Goal: Task Accomplishment & Management: Use online tool/utility

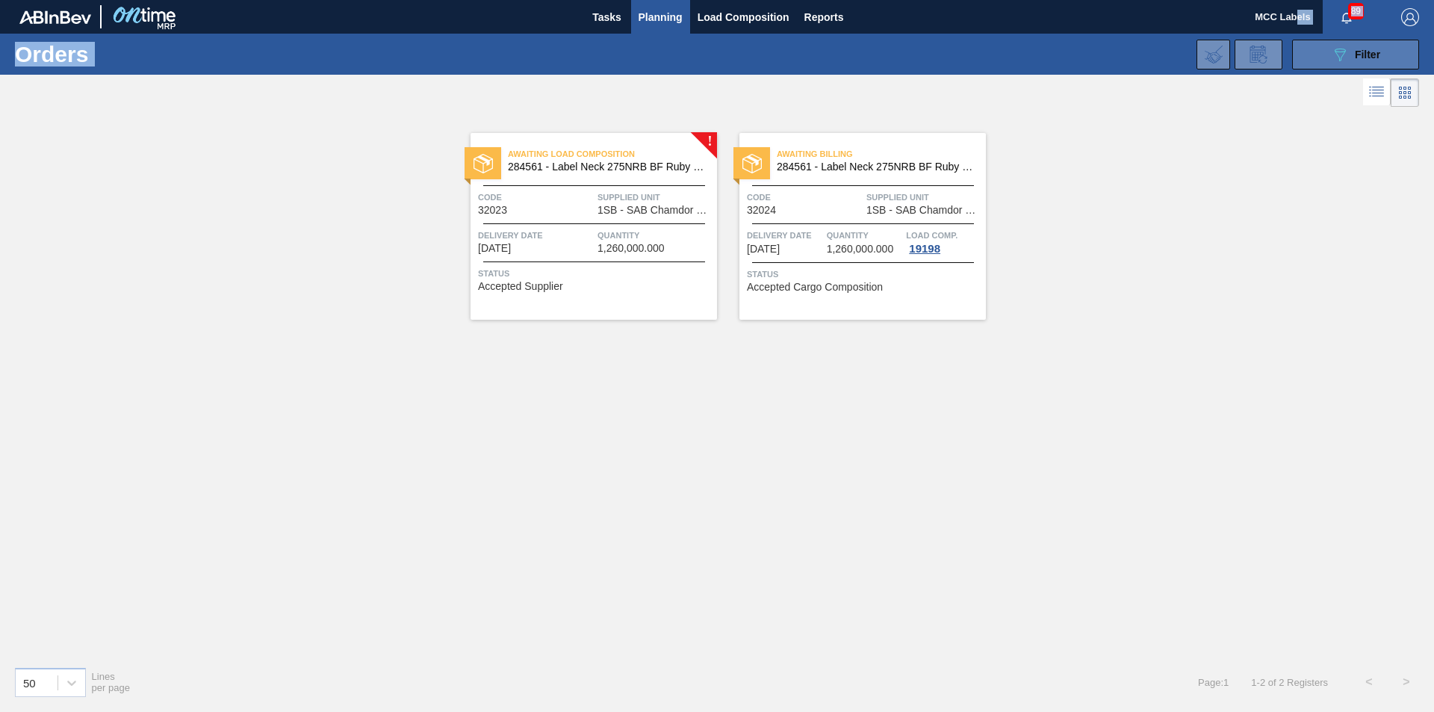
click at [1304, 53] on button "089F7B8B-B2A5-4AFE-B5C0-19BA573D28AC Filter" at bounding box center [1355, 55] width 127 height 30
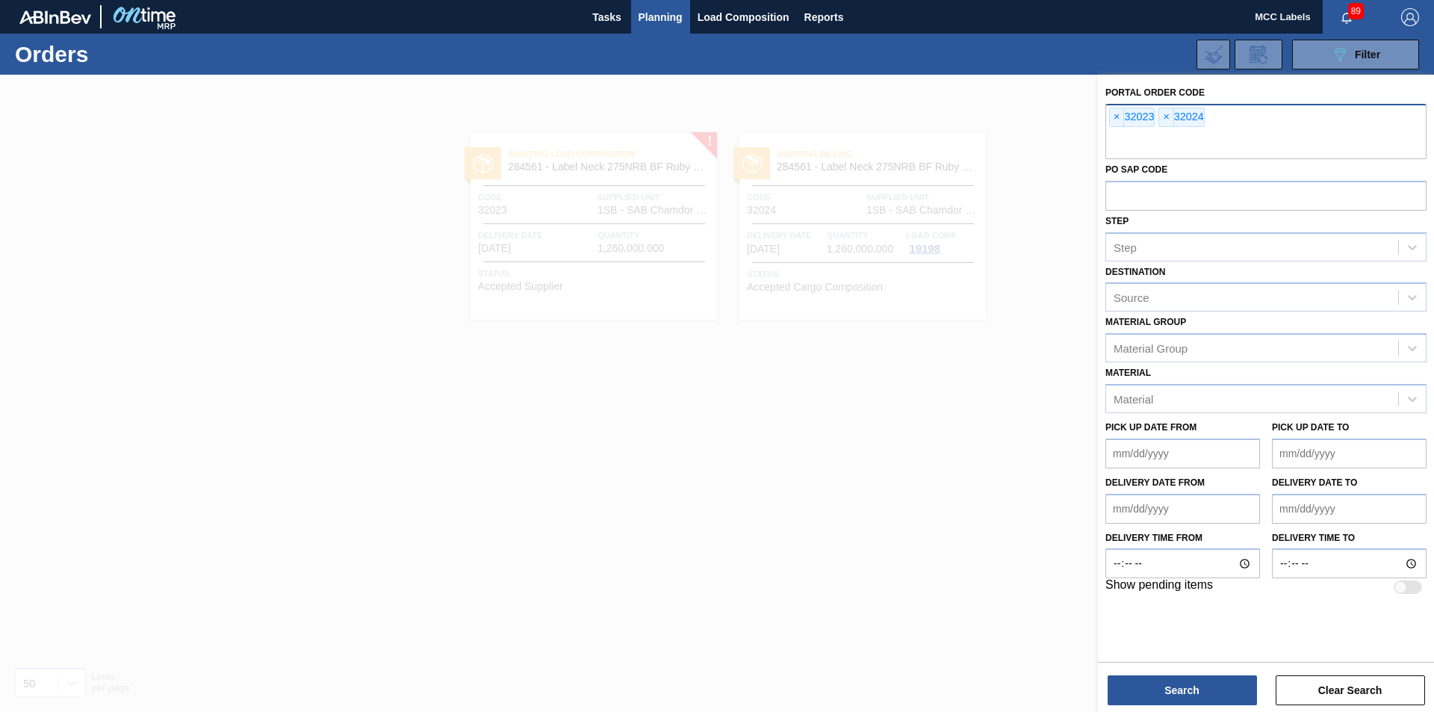
click at [1255, 126] on div "× 32023 × 32024" at bounding box center [1265, 131] width 321 height 55
click at [1116, 115] on span "×" at bounding box center [1117, 117] width 14 height 18
click at [1118, 128] on div "× 32024" at bounding box center [1265, 131] width 321 height 55
type input "32029"
click at [1183, 687] on button "Search" at bounding box center [1181, 690] width 149 height 30
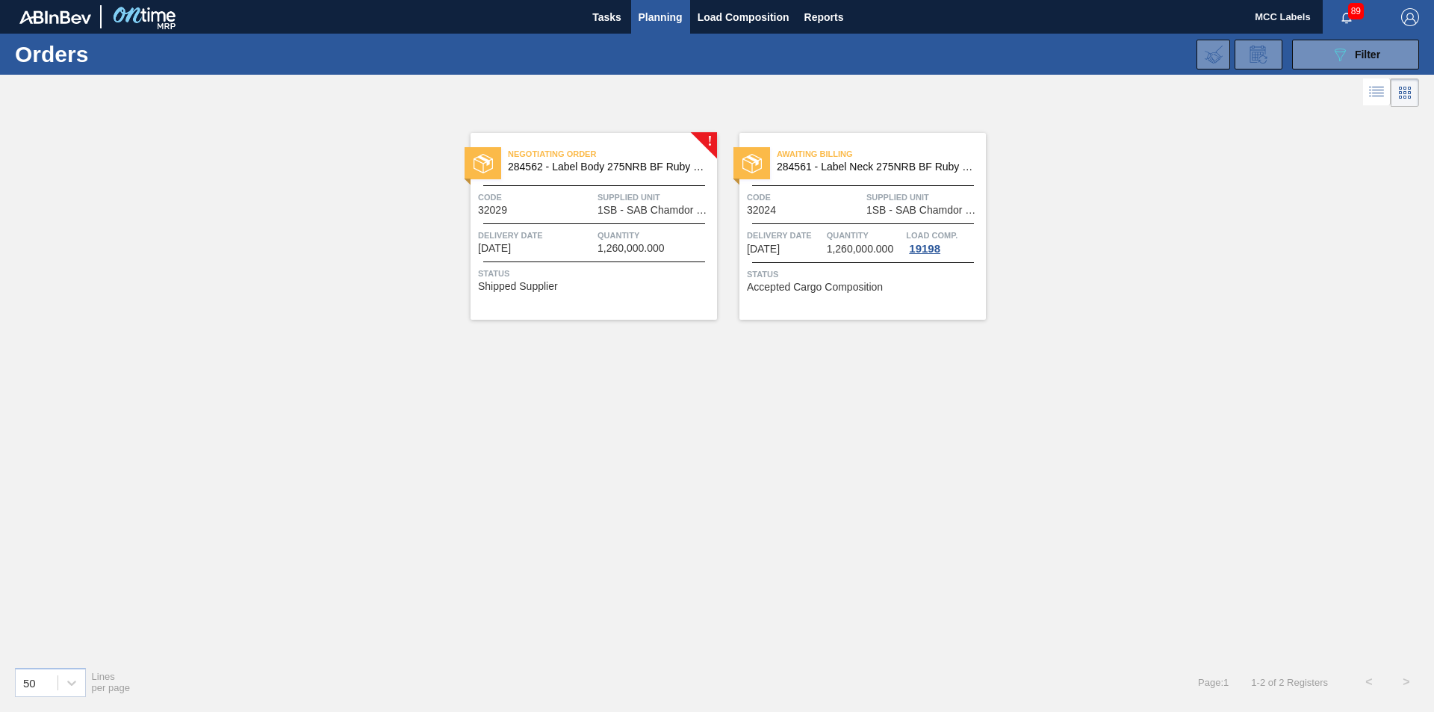
click at [587, 243] on div "Delivery Date [DATE]" at bounding box center [536, 241] width 116 height 26
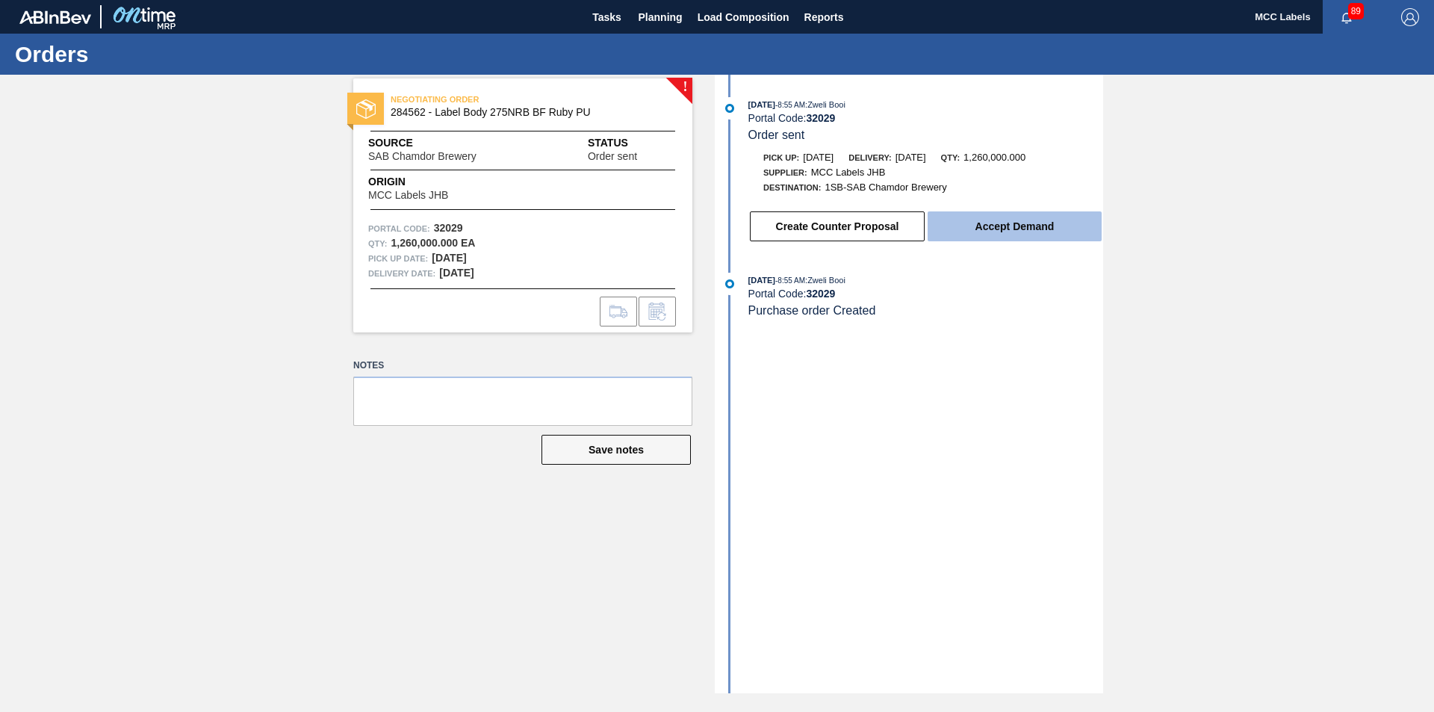
click at [1007, 217] on button "Accept Demand" at bounding box center [1014, 226] width 174 height 30
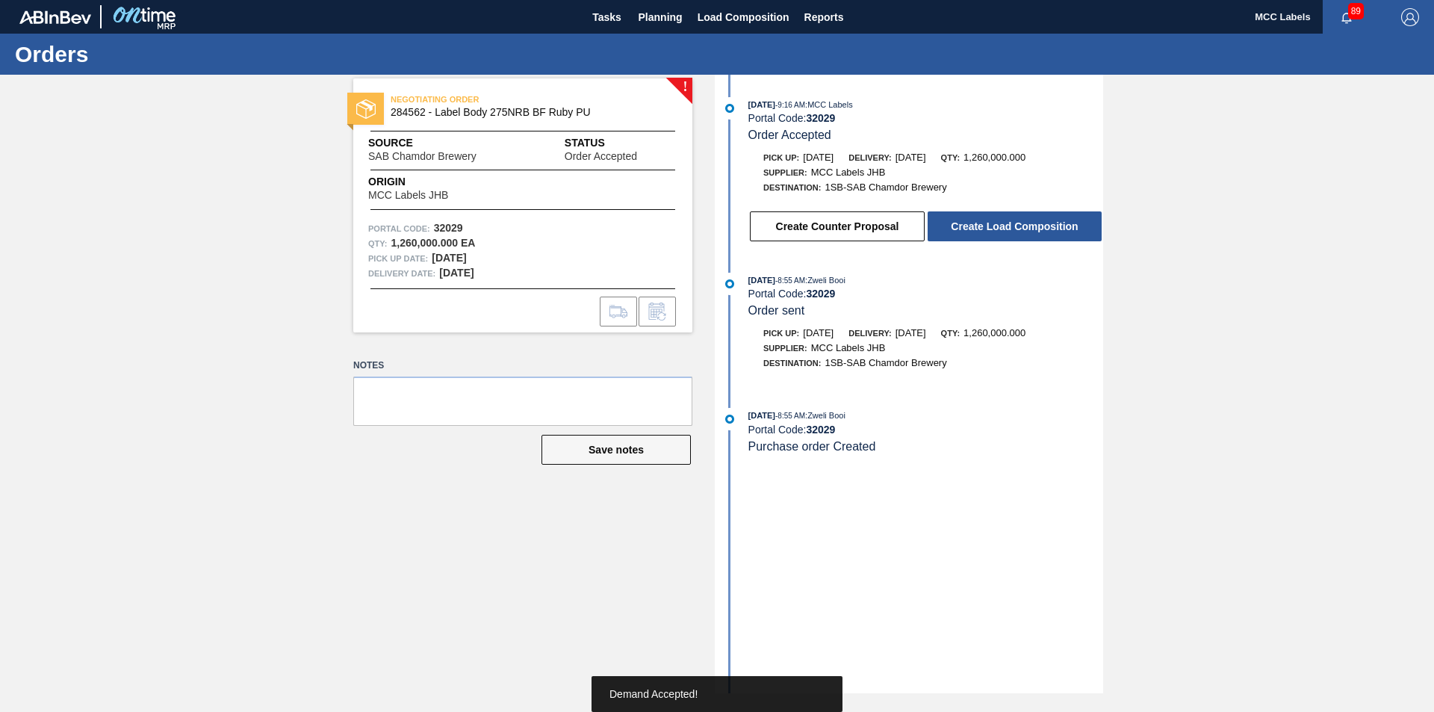
click at [1006, 218] on button "Create Load Composition" at bounding box center [1014, 226] width 174 height 30
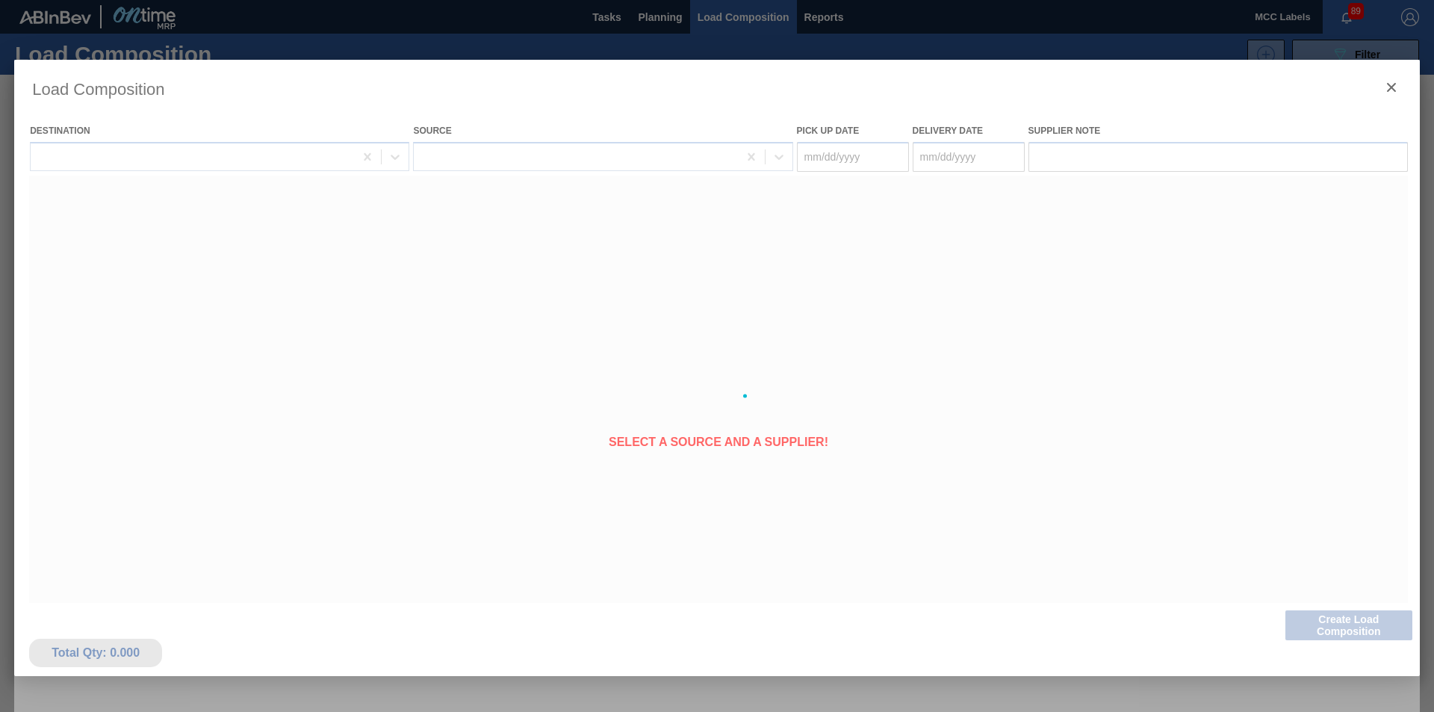
type Date "[DATE]"
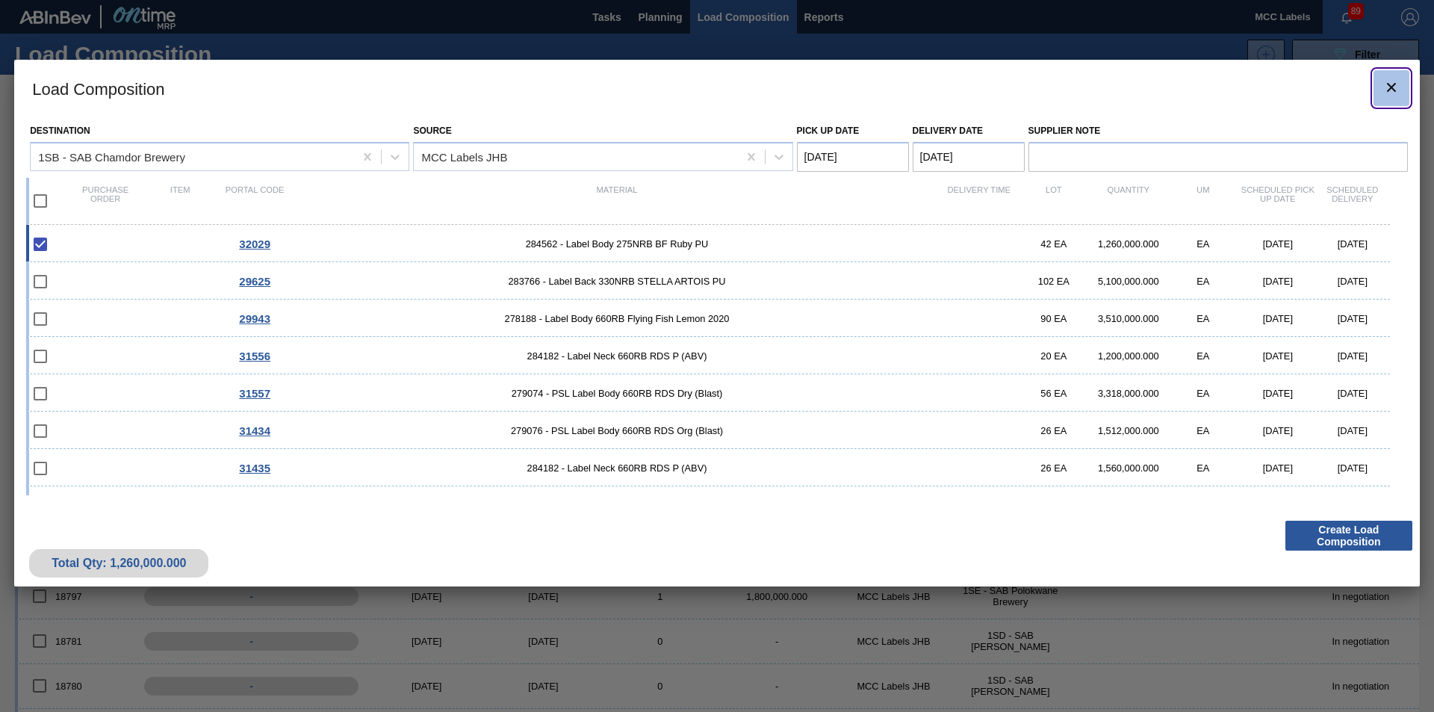
click at [1384, 90] on icon "botão de ícone" at bounding box center [1391, 87] width 18 height 18
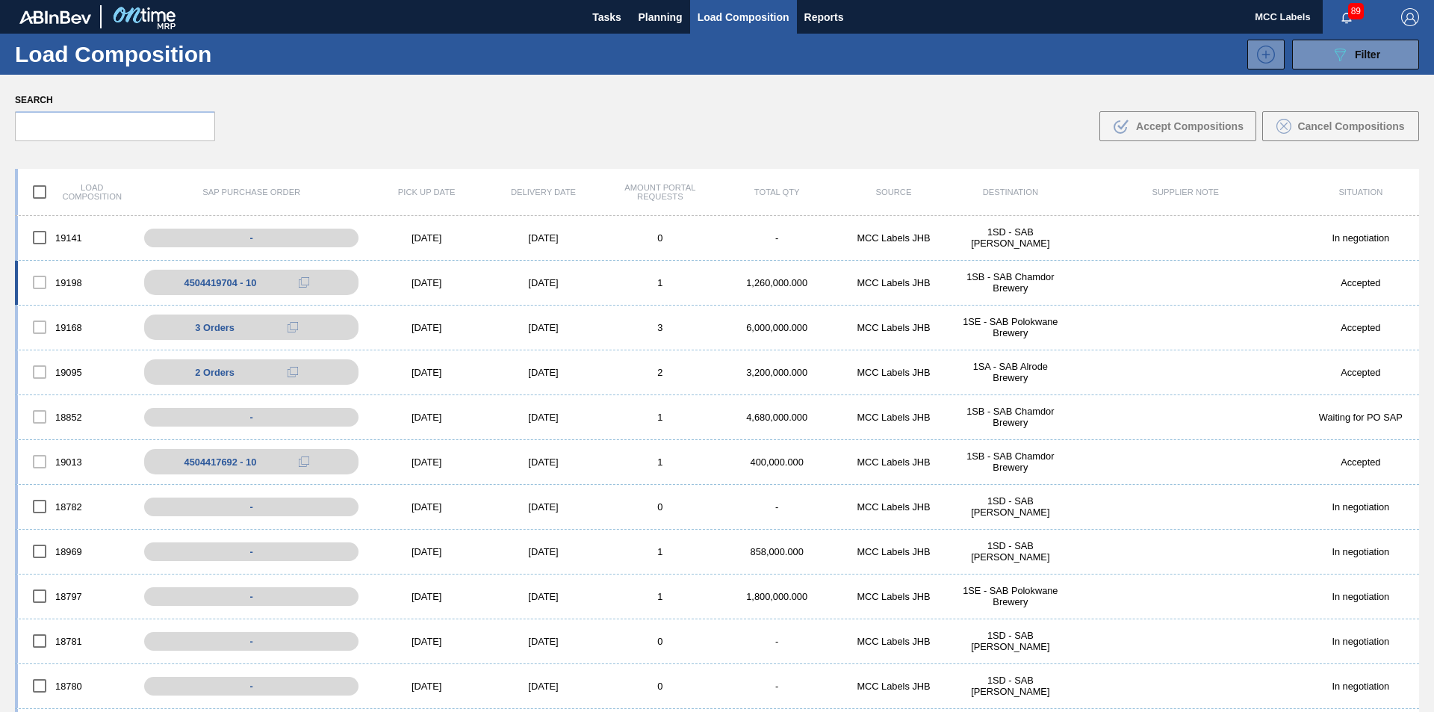
click at [532, 285] on div "[DATE]" at bounding box center [543, 282] width 116 height 11
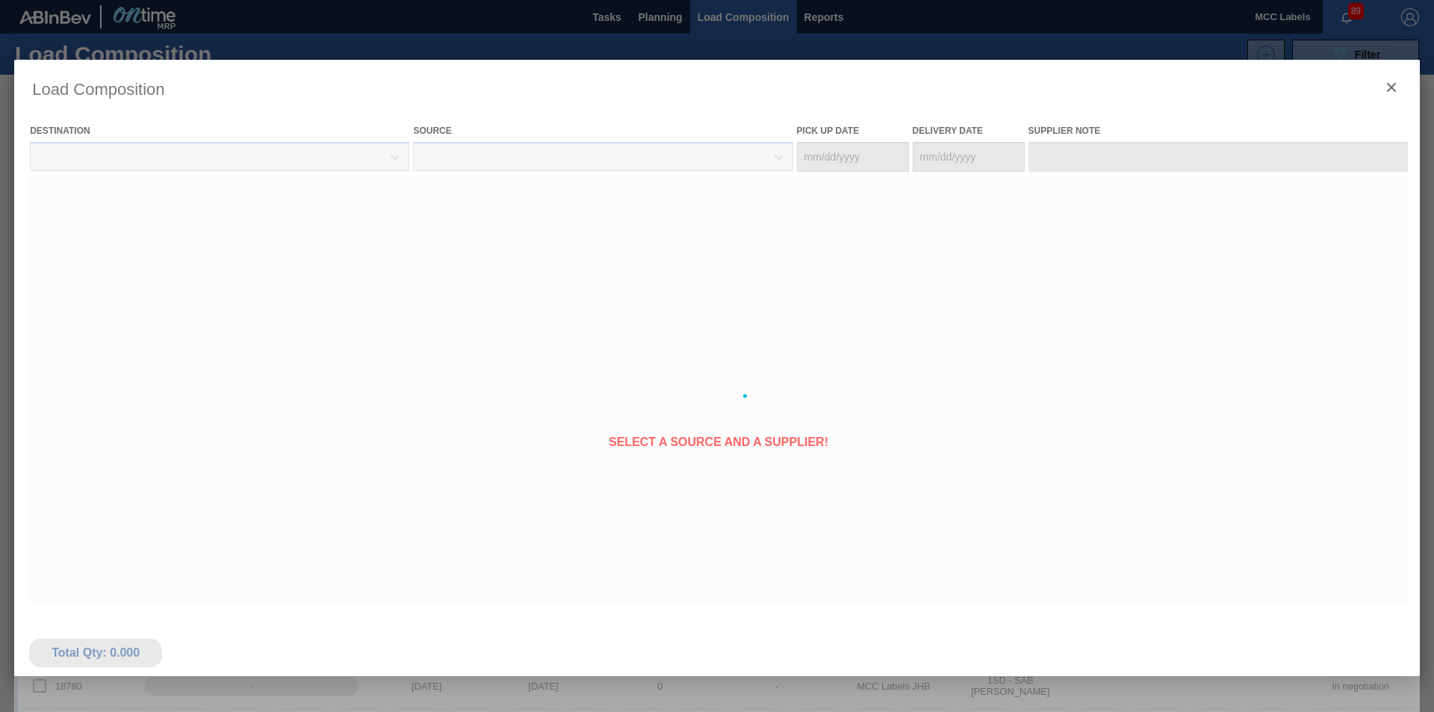
type Date "[DATE]"
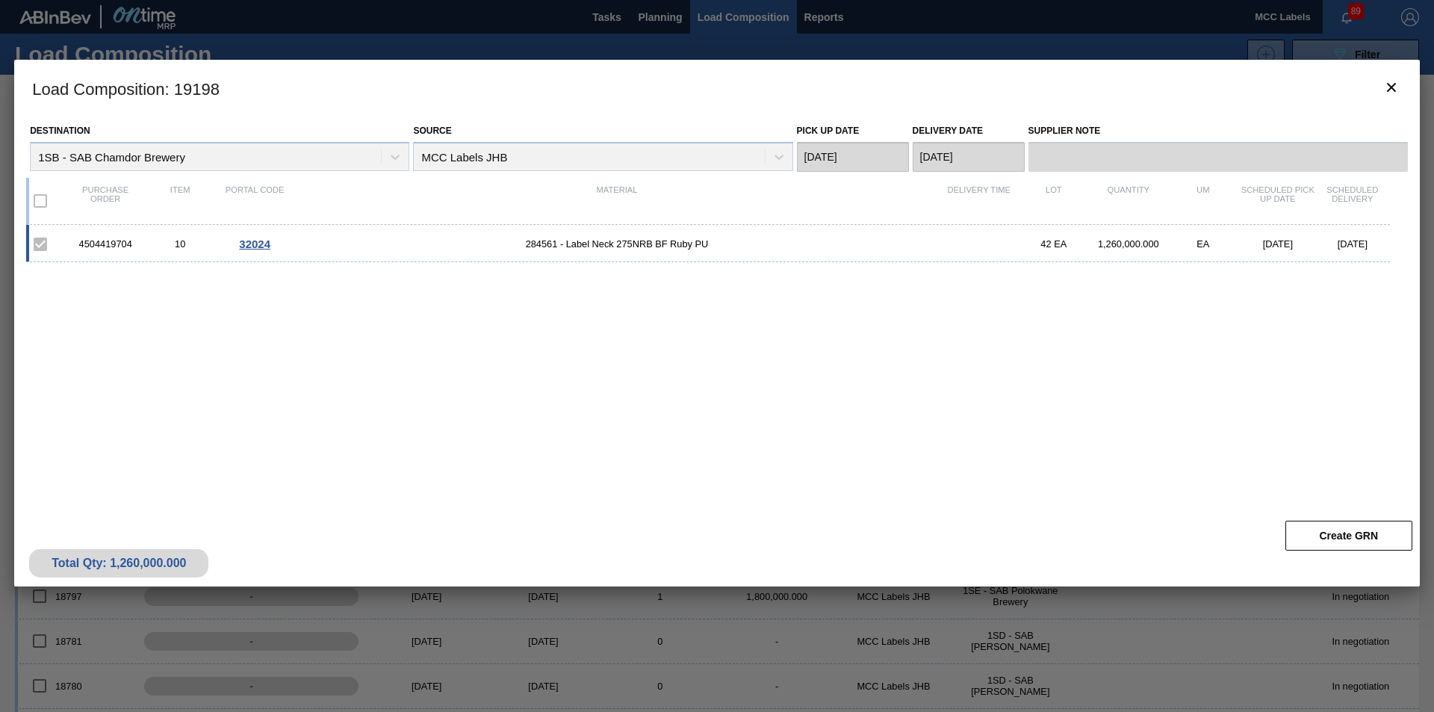
click at [324, 243] on span "284561 - Label Neck 275NRB BF Ruby PU" at bounding box center [617, 243] width 650 height 11
click at [1390, 87] on icon "botão de ícone" at bounding box center [1391, 87] width 9 height 9
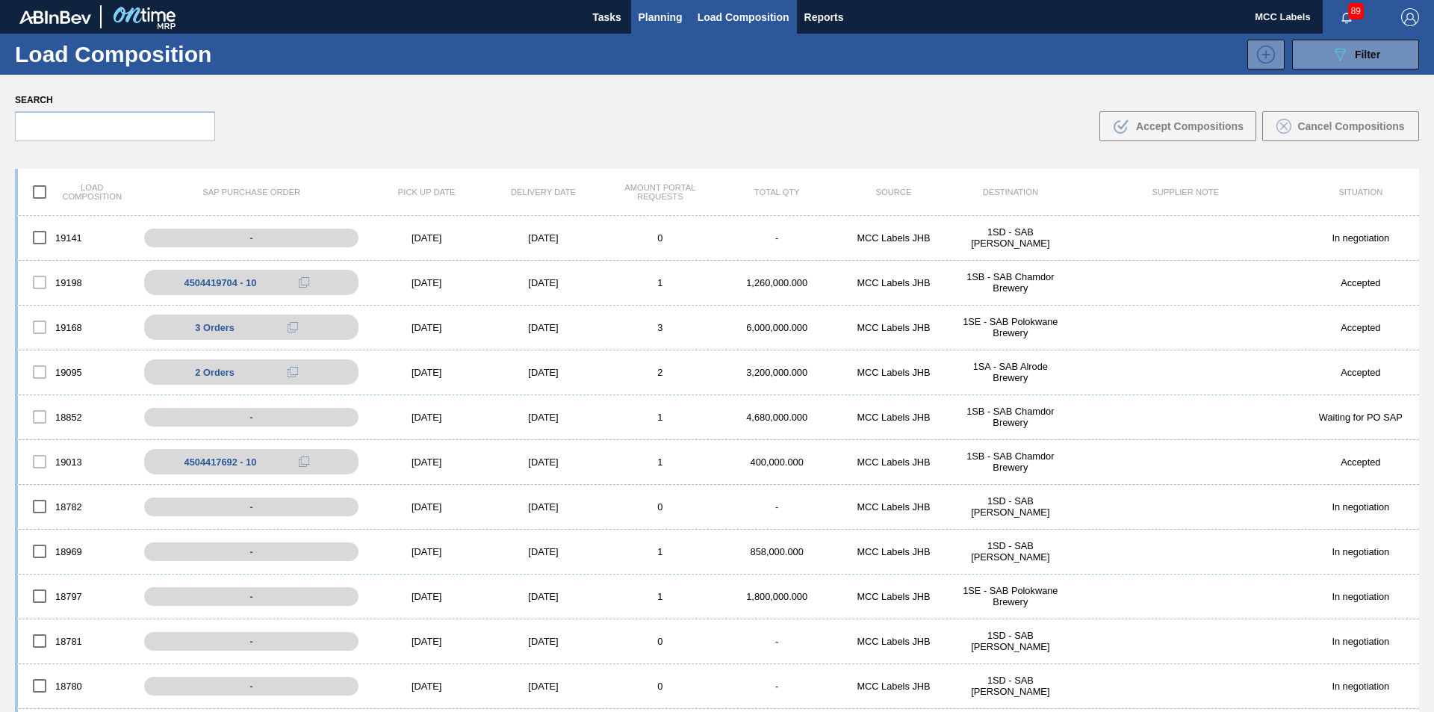
click at [657, 13] on span "Planning" at bounding box center [660, 17] width 44 height 18
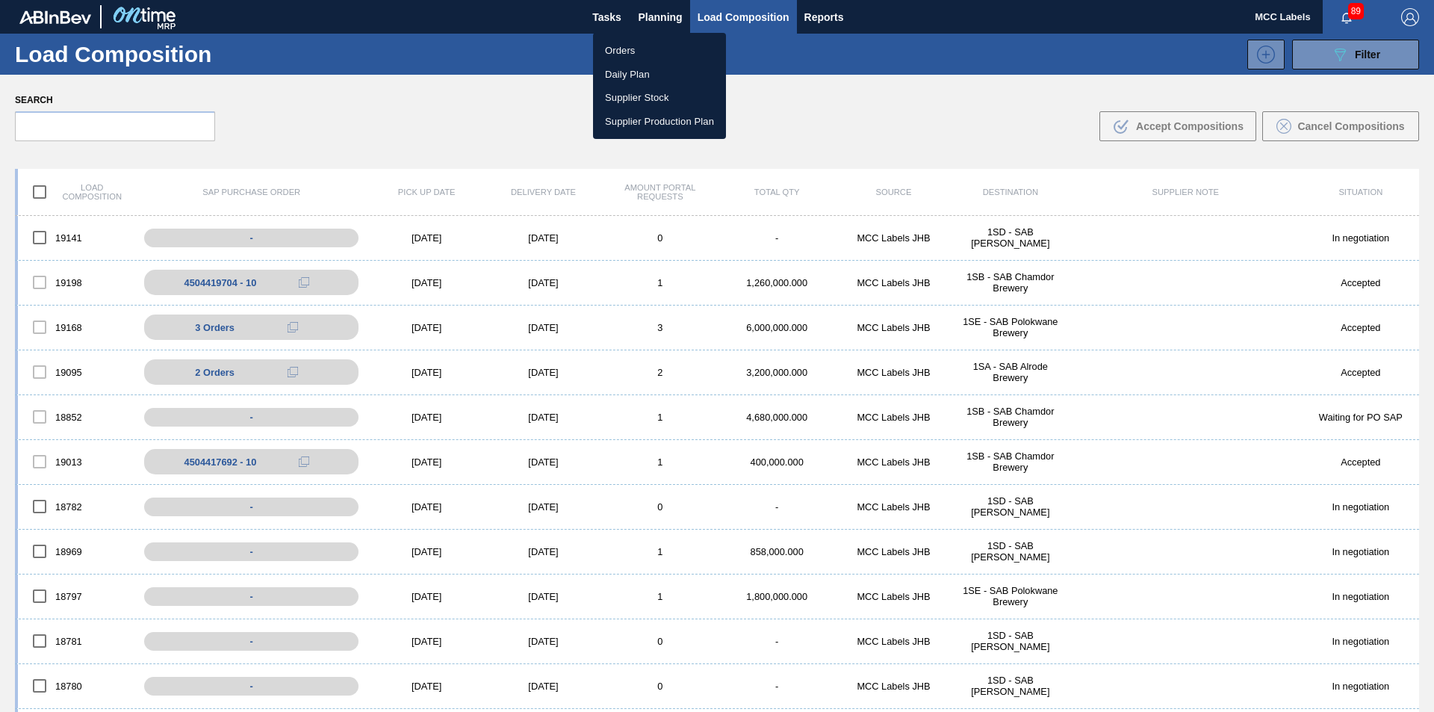
click at [616, 54] on li "Orders" at bounding box center [659, 51] width 133 height 24
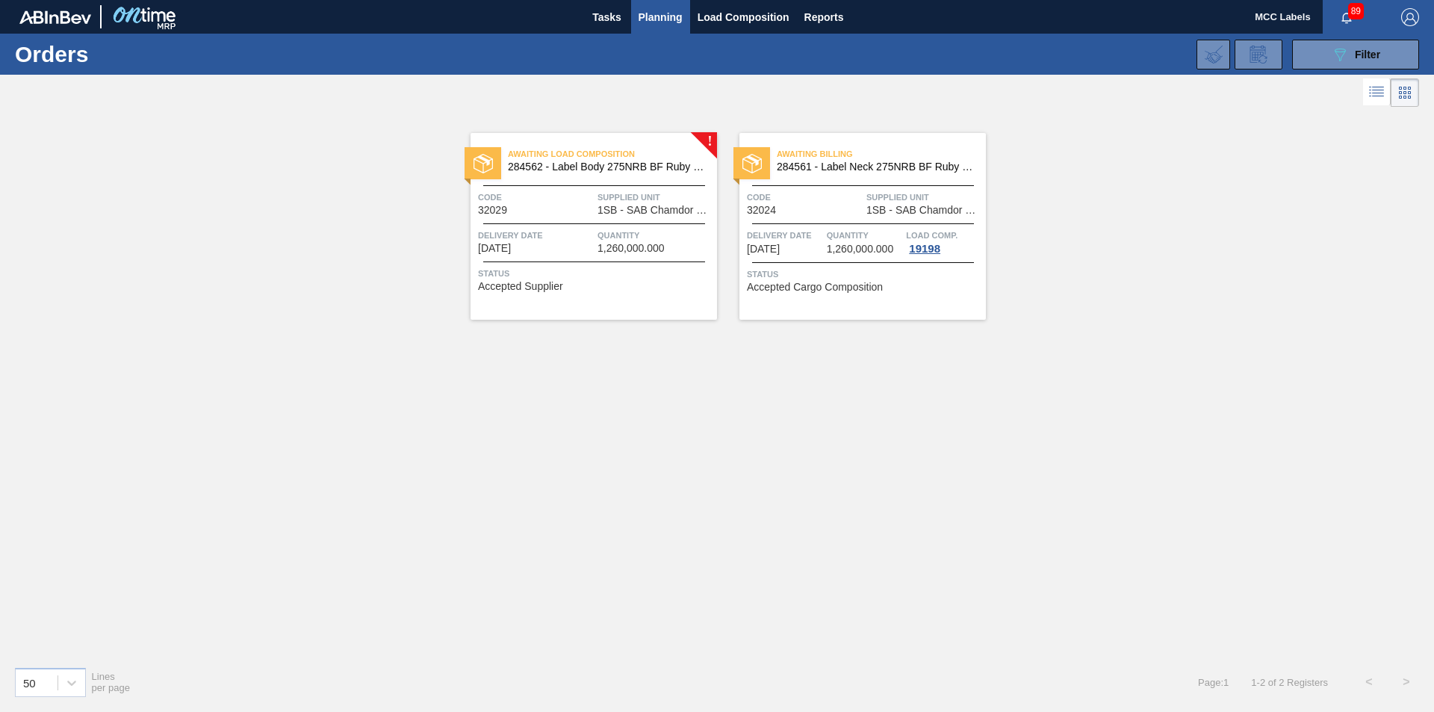
click at [665, 257] on div "Awaiting Load Composition 284562 - Label Body 275NRB BF Ruby PU Code 32029 Supp…" at bounding box center [593, 226] width 246 height 187
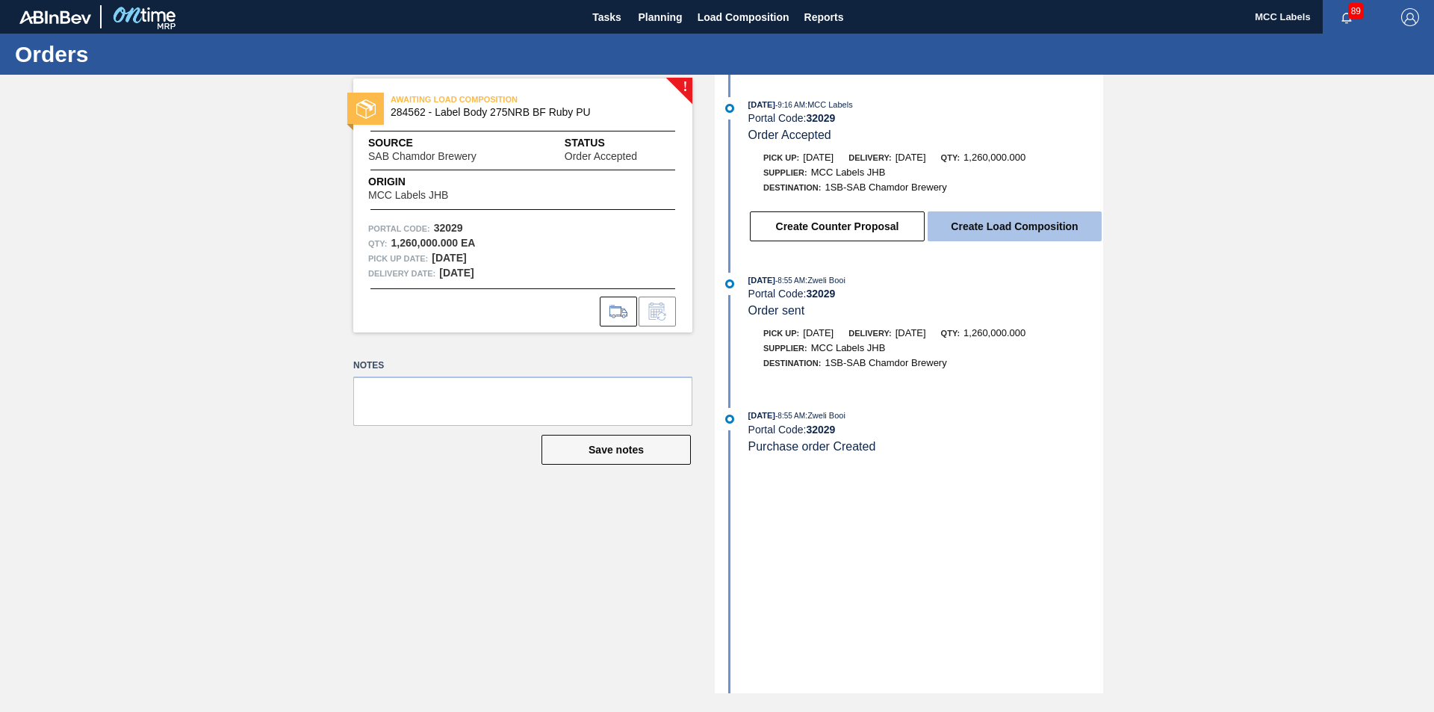
click at [995, 228] on button "Create Load Composition" at bounding box center [1014, 226] width 174 height 30
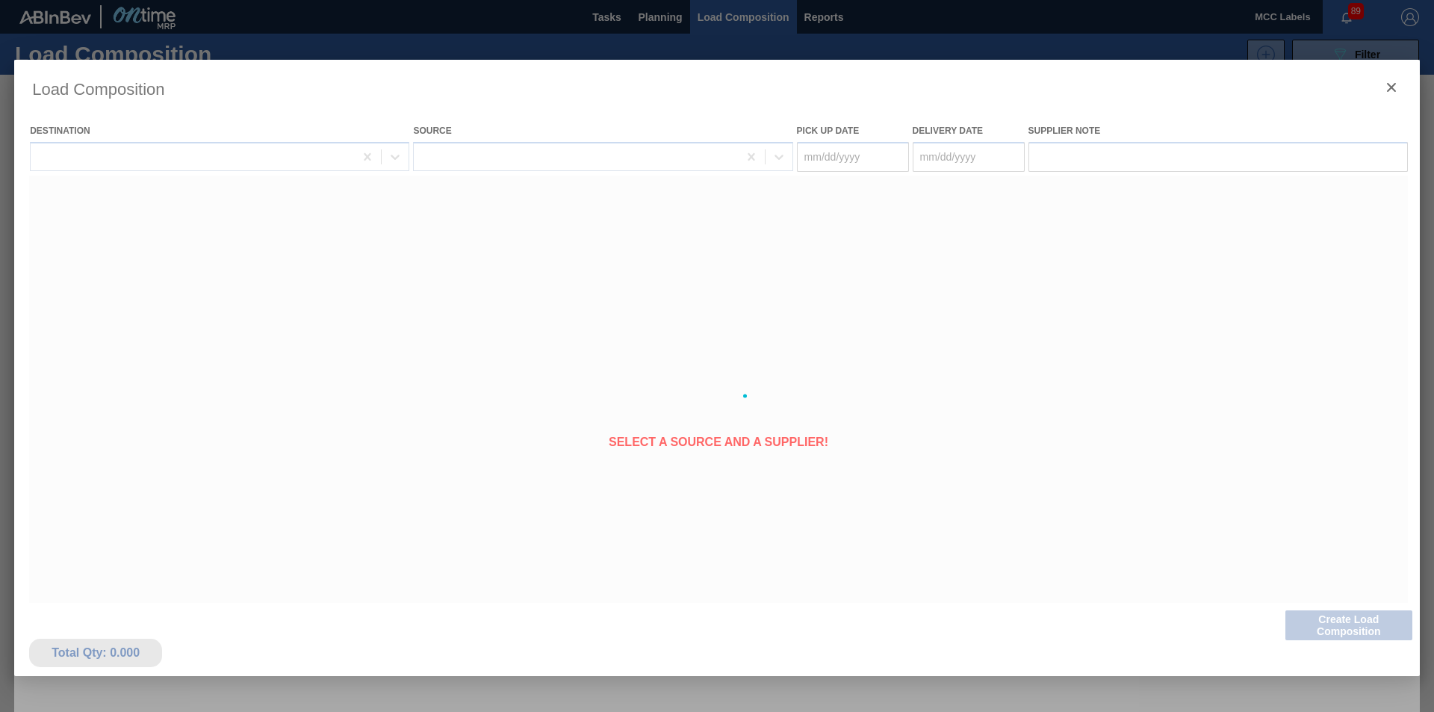
type Date "[DATE]"
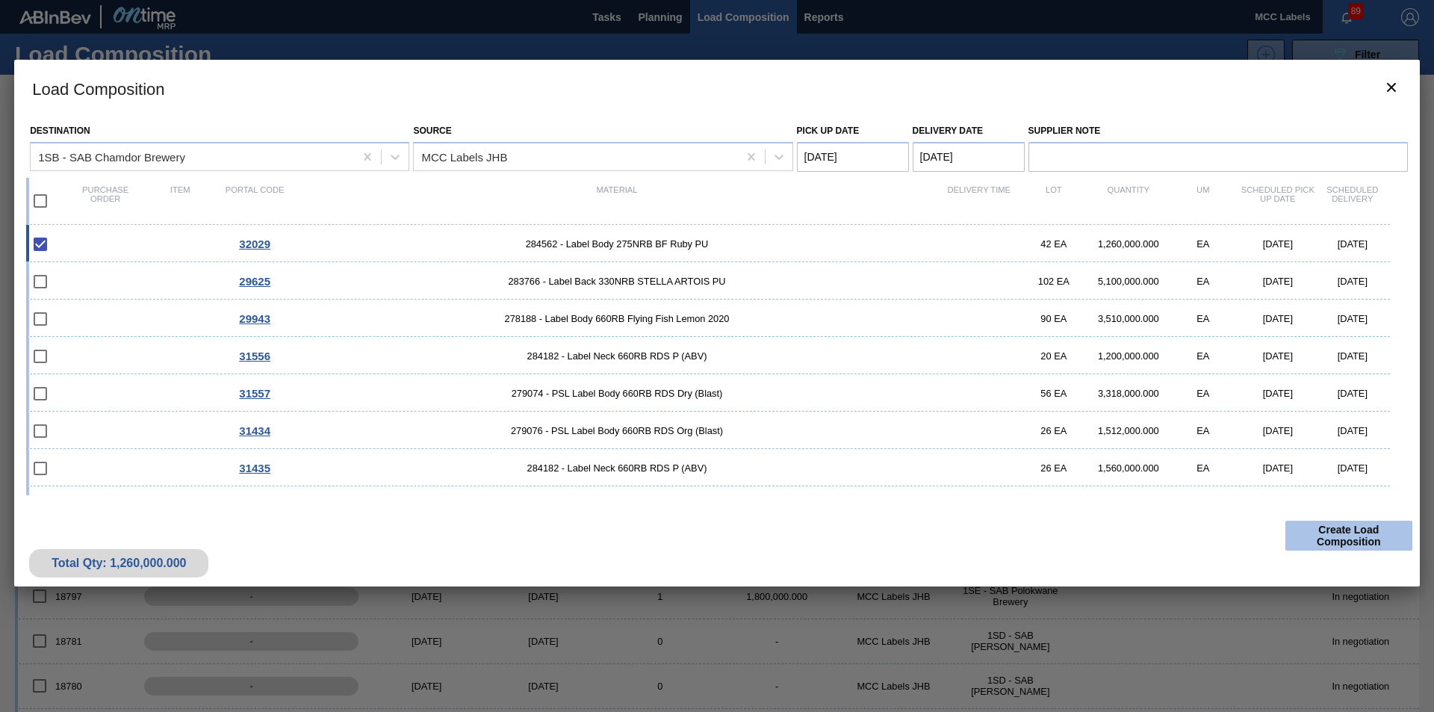
drag, startPoint x: 1330, startPoint y: 535, endPoint x: 1334, endPoint y: 544, distance: 9.4
click at [1334, 544] on button "Create Load Composition" at bounding box center [1348, 535] width 127 height 30
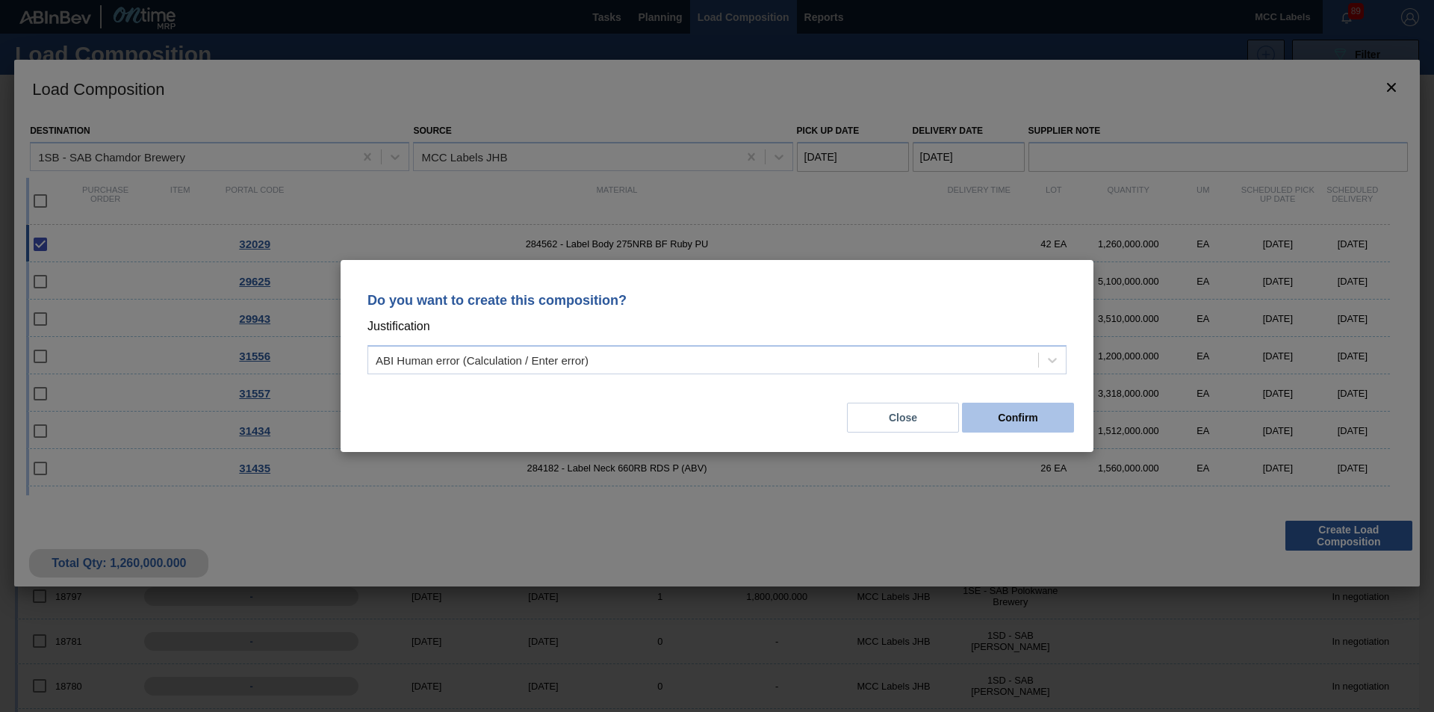
click at [995, 424] on button "Confirm" at bounding box center [1018, 417] width 112 height 30
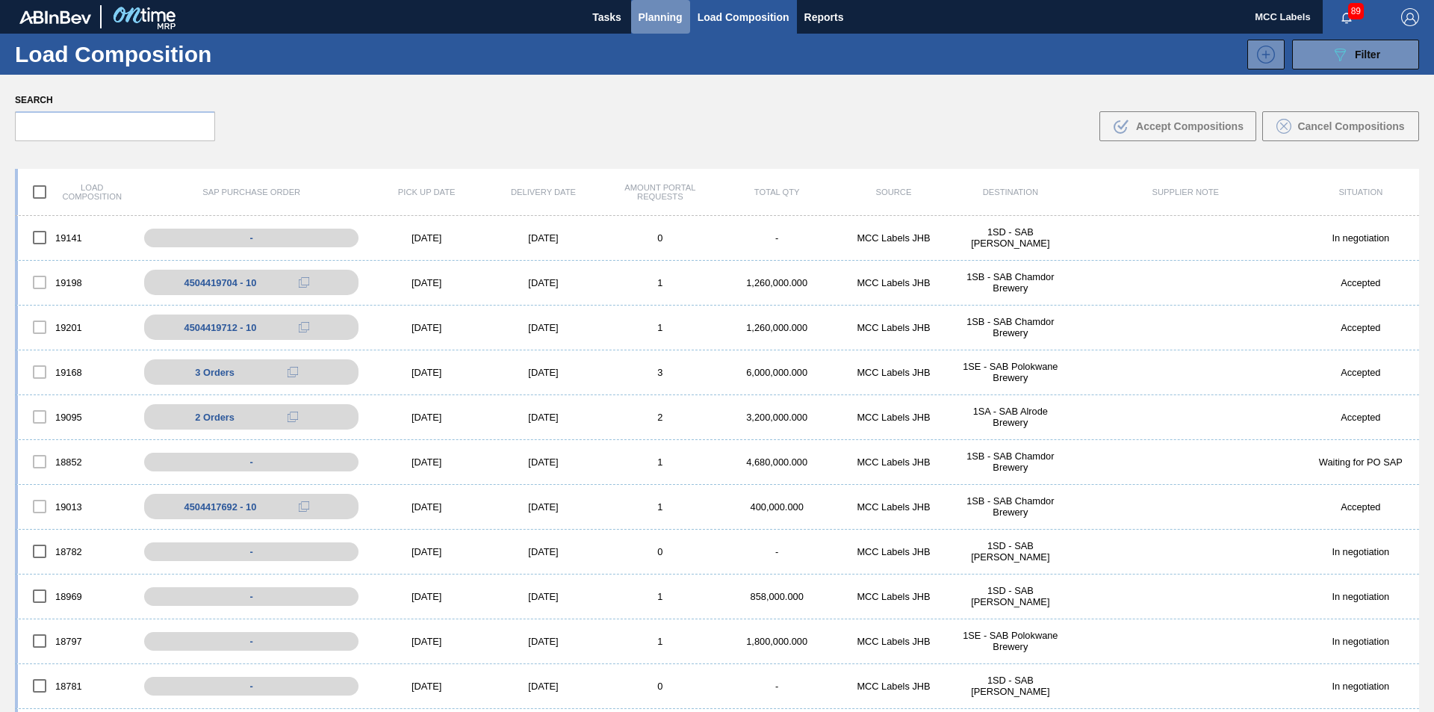
click at [659, 27] on button "Planning" at bounding box center [660, 17] width 59 height 34
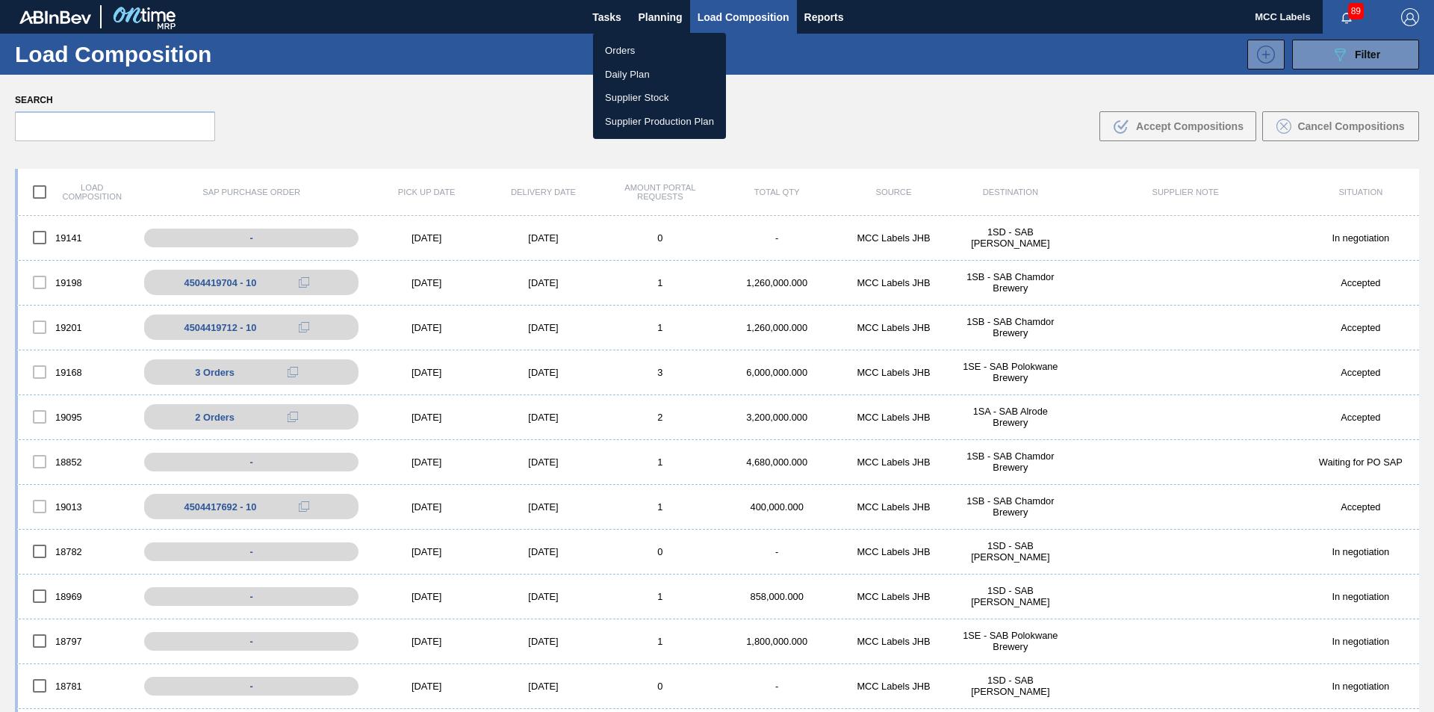
click at [615, 47] on li "Orders" at bounding box center [659, 51] width 133 height 24
